Goal: Book appointment/travel/reservation

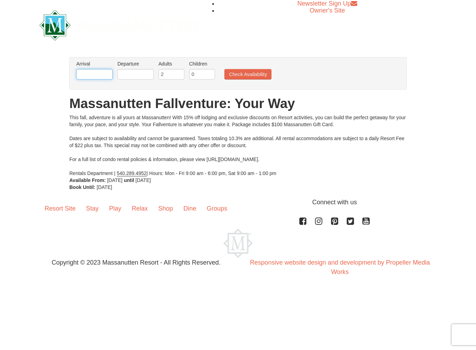
click at [103, 74] on input "text" at bounding box center [94, 74] width 36 height 10
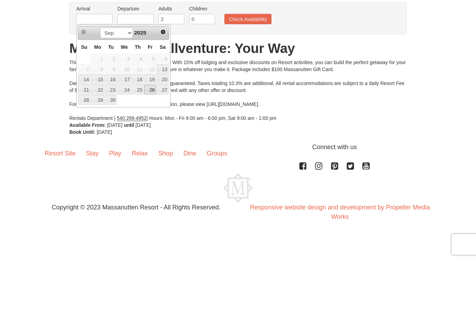
click at [153, 140] on link "26" at bounding box center [150, 145] width 12 height 10
type input "[DATE]"
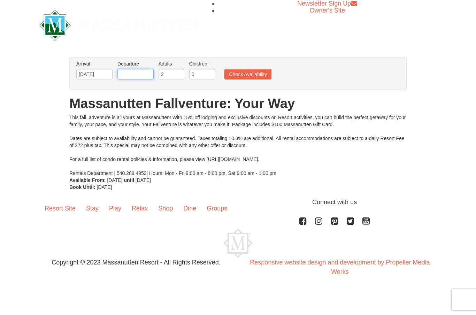
click at [138, 74] on input "text" at bounding box center [136, 74] width 36 height 10
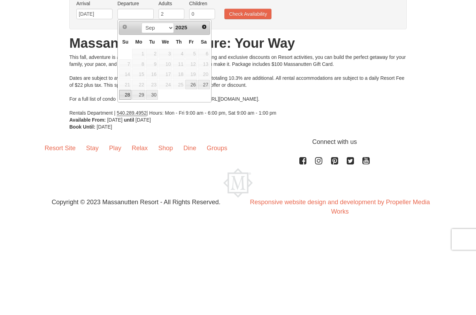
click at [126, 150] on link "28" at bounding box center [125, 155] width 12 height 10
type input "[DATE]"
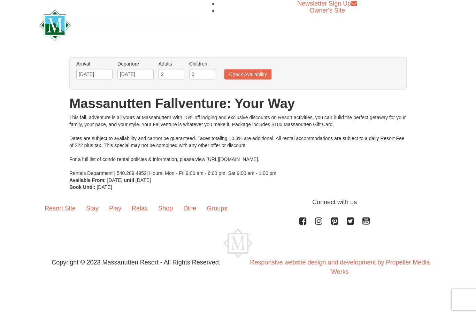
click at [253, 77] on button "Check Availability" at bounding box center [248, 74] width 47 height 10
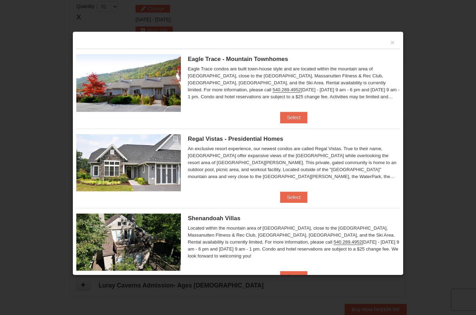
click at [391, 46] on button "×" at bounding box center [393, 42] width 4 height 7
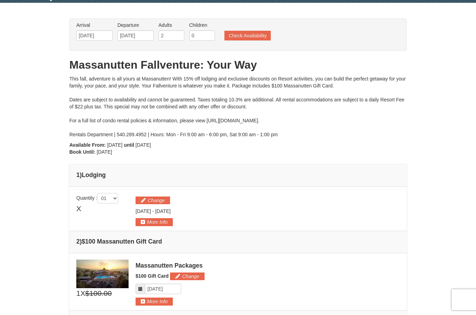
scroll to position [21, 0]
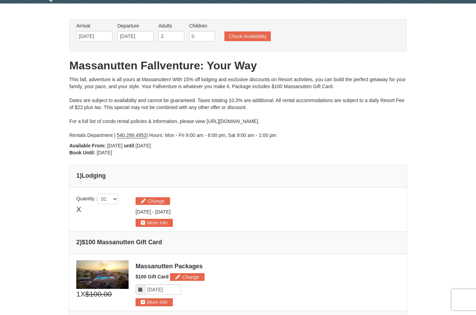
click at [116, 217] on span "Quantity : 01 02 03 04 05 X" at bounding box center [102, 208] width 52 height 28
click at [263, 208] on div "Change [DATE] - [DATE]" at bounding box center [268, 210] width 264 height 33
click at [159, 221] on button "More Info" at bounding box center [154, 223] width 37 height 8
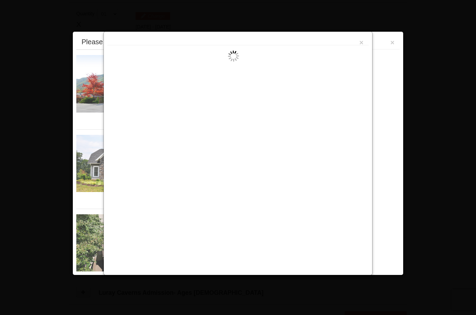
scroll to position [215, 0]
